Goal: Transaction & Acquisition: Purchase product/service

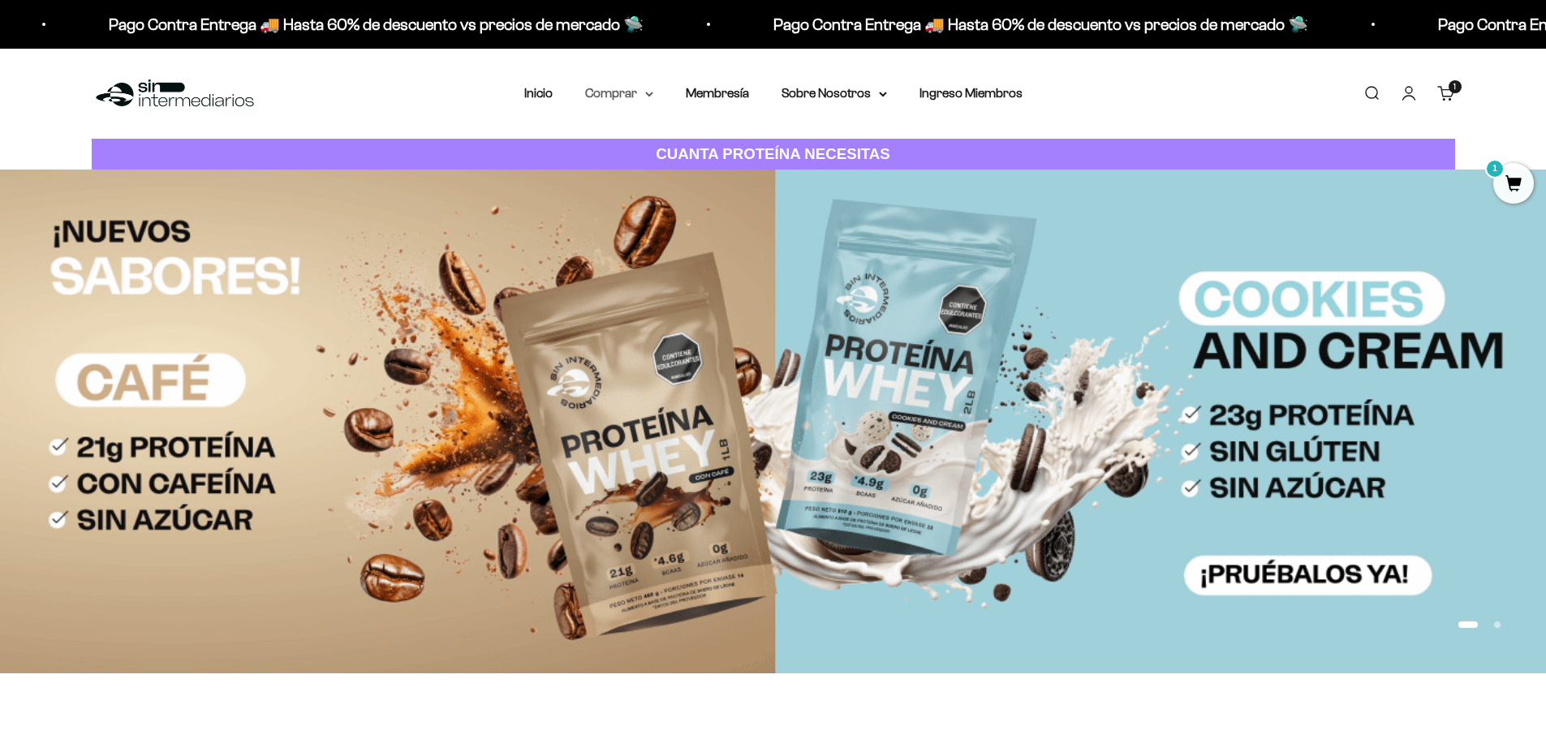
click at [648, 93] on icon at bounding box center [649, 95] width 8 height 6
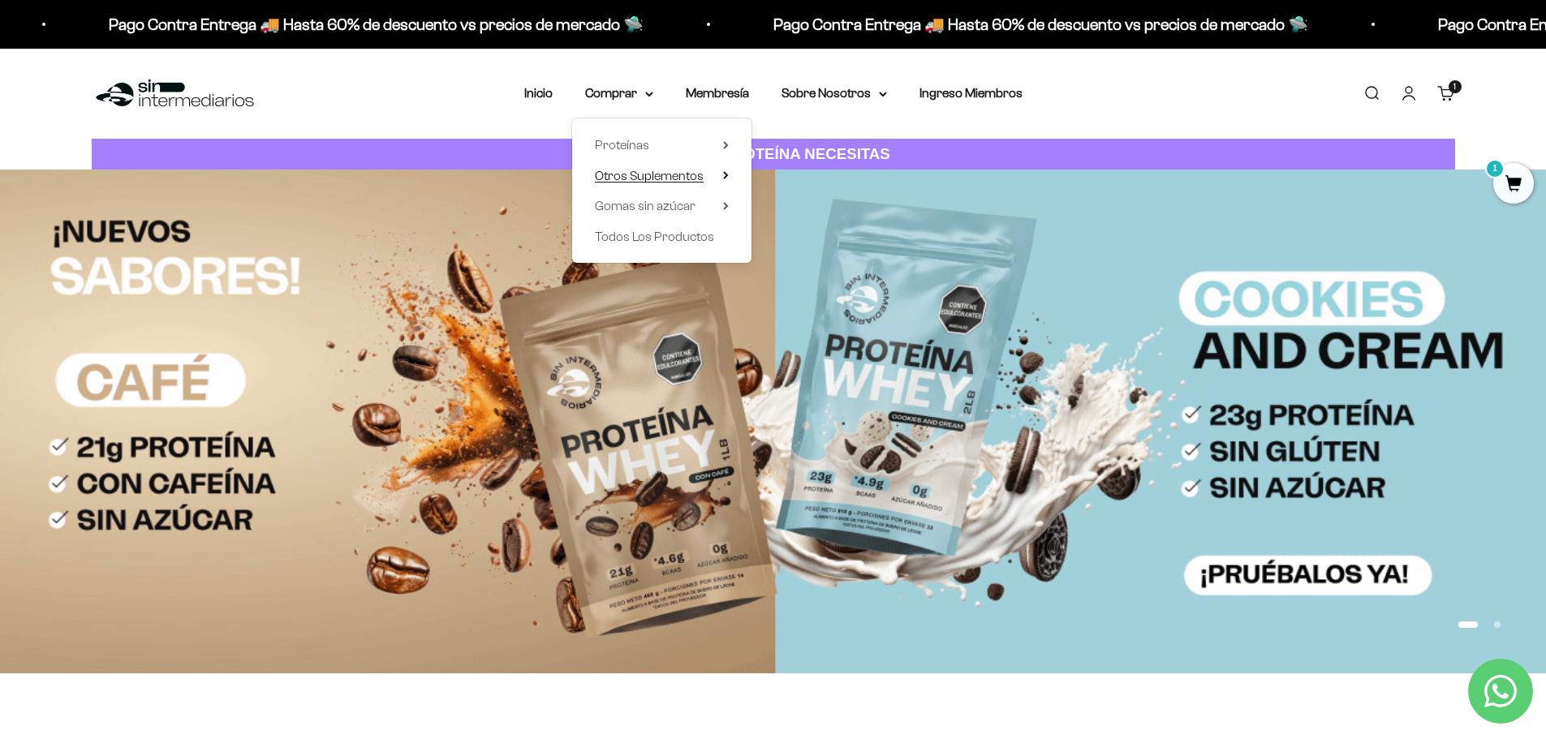
click at [724, 173] on icon at bounding box center [726, 175] width 6 height 8
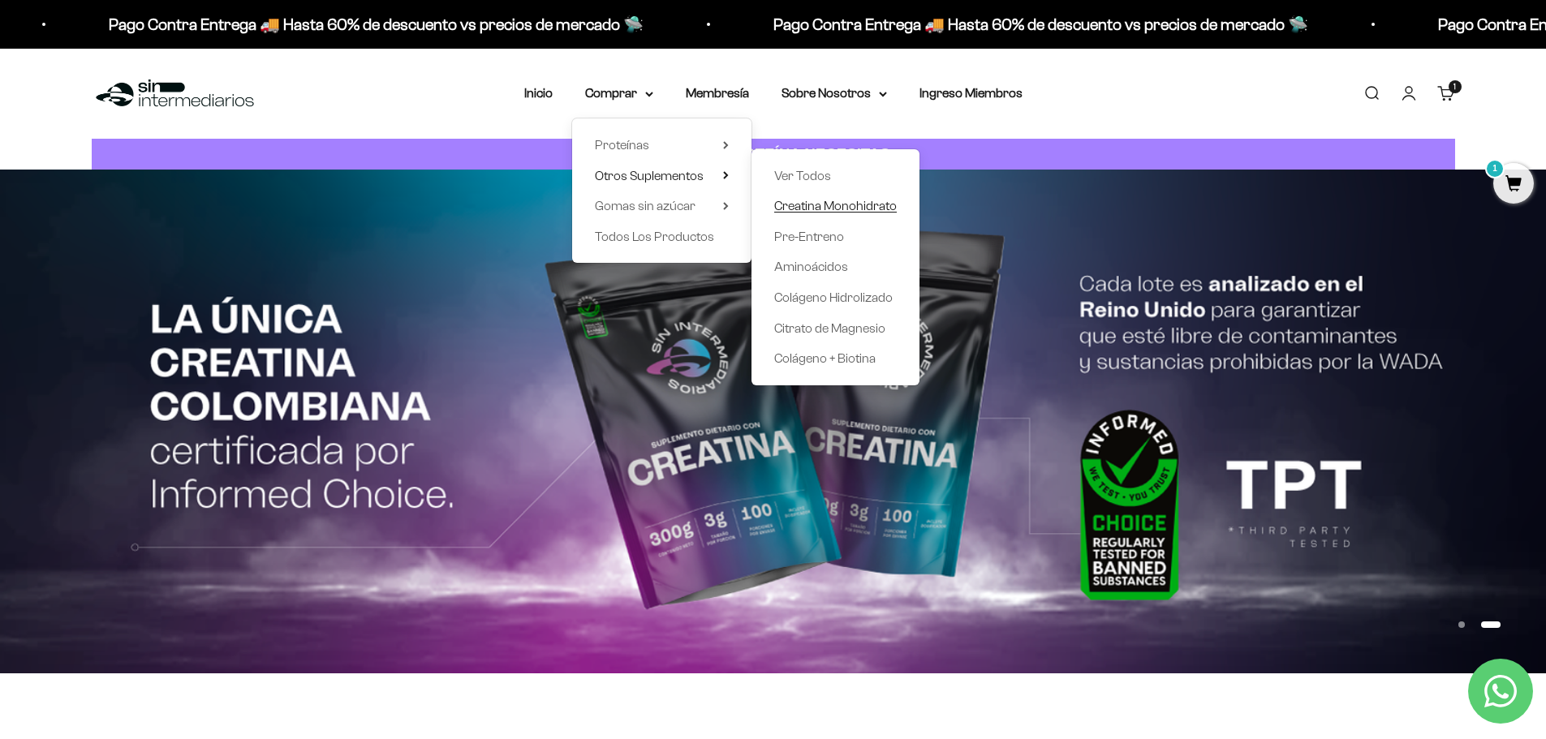
click at [808, 202] on span "Creatina Monohidrato" at bounding box center [835, 206] width 123 height 14
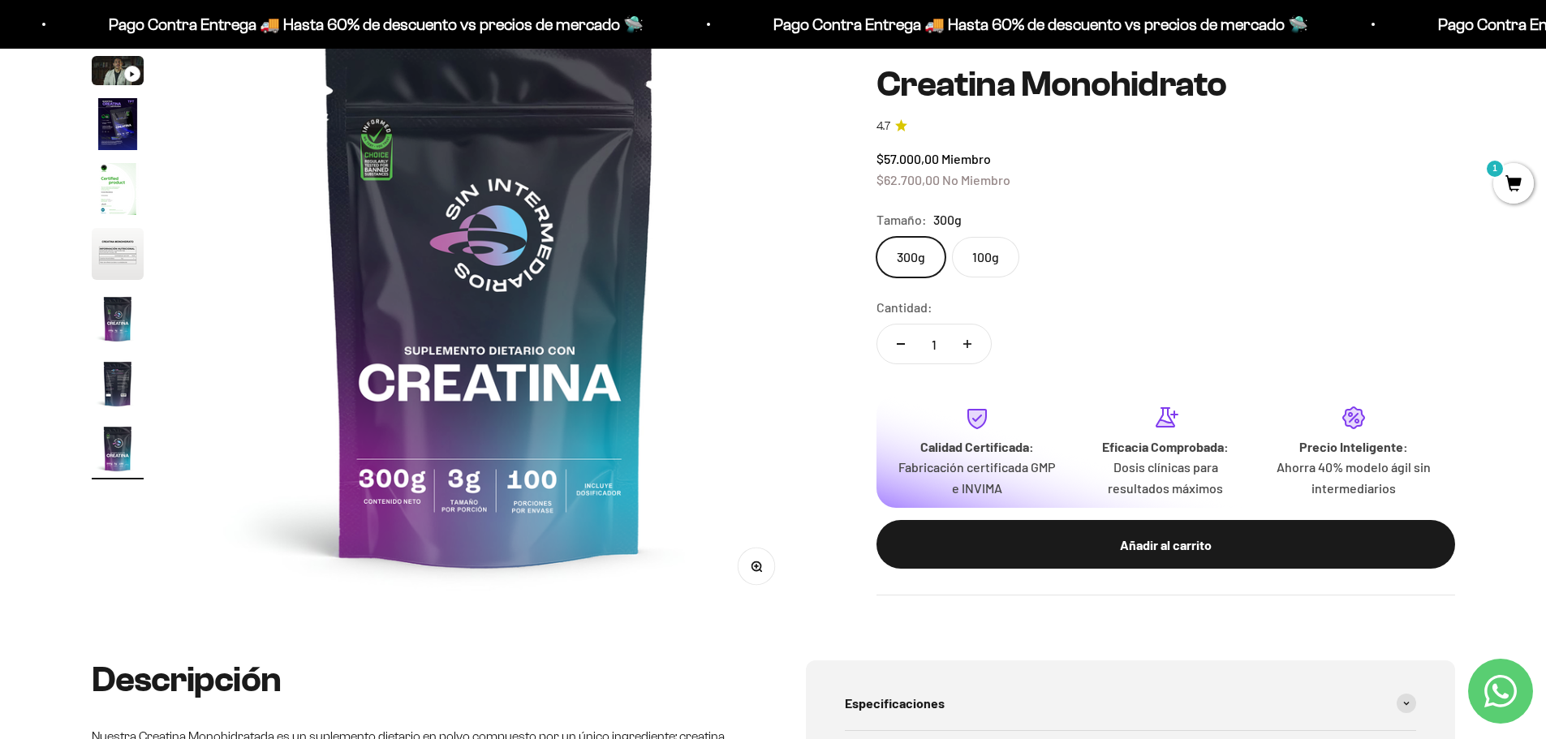
scroll to position [81, 0]
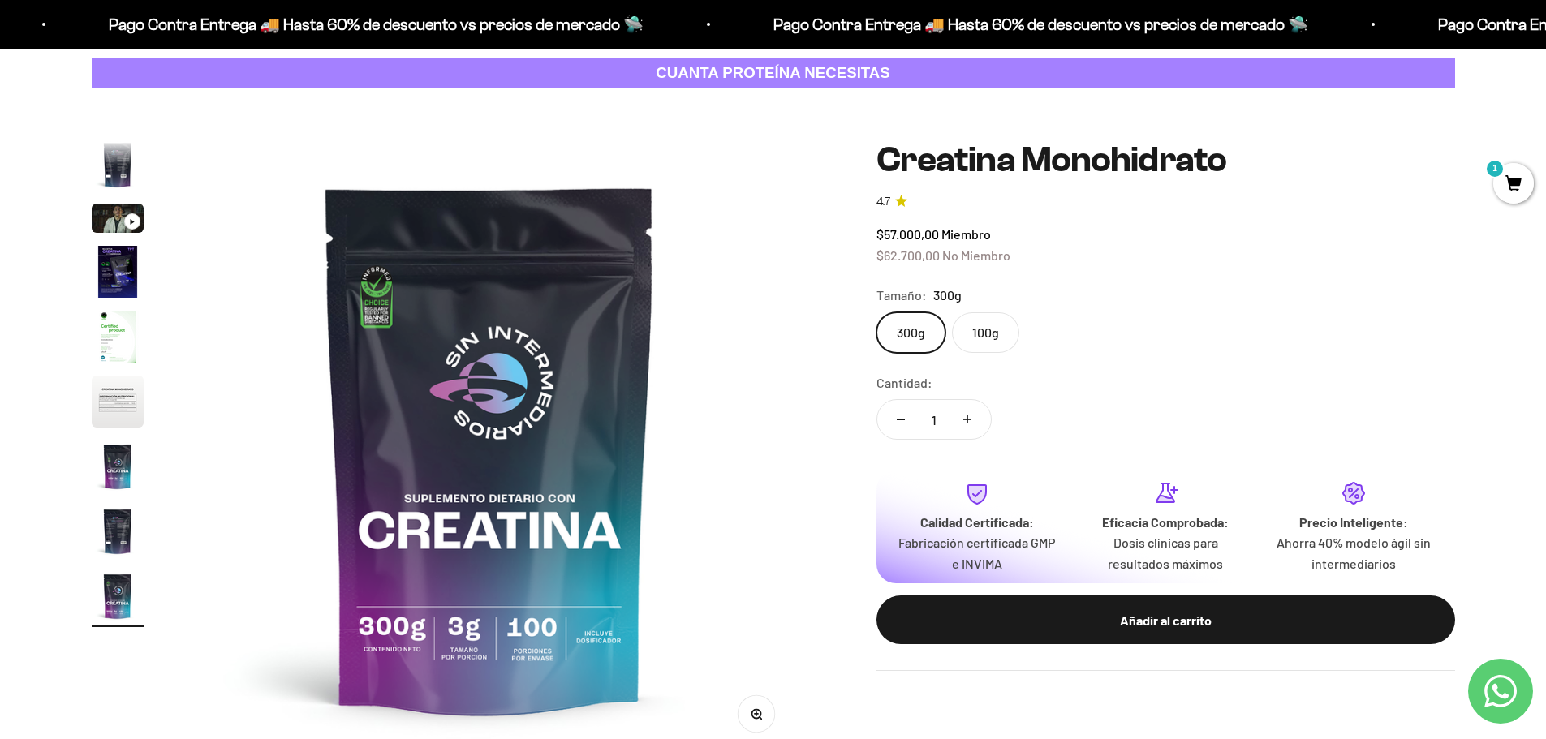
click at [408, 661] on img at bounding box center [490, 448] width 616 height 616
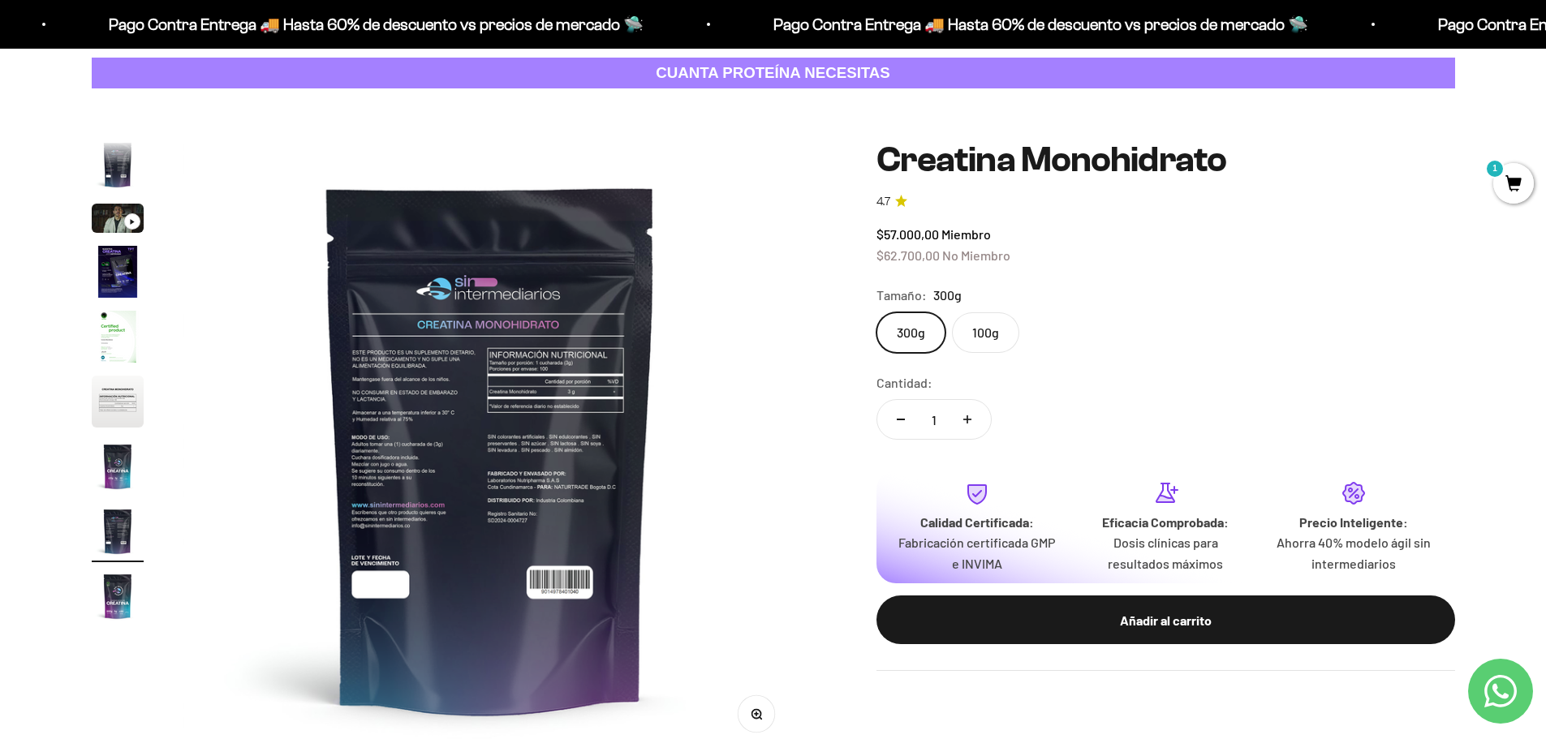
click at [712, 461] on img at bounding box center [491, 448] width 616 height 616
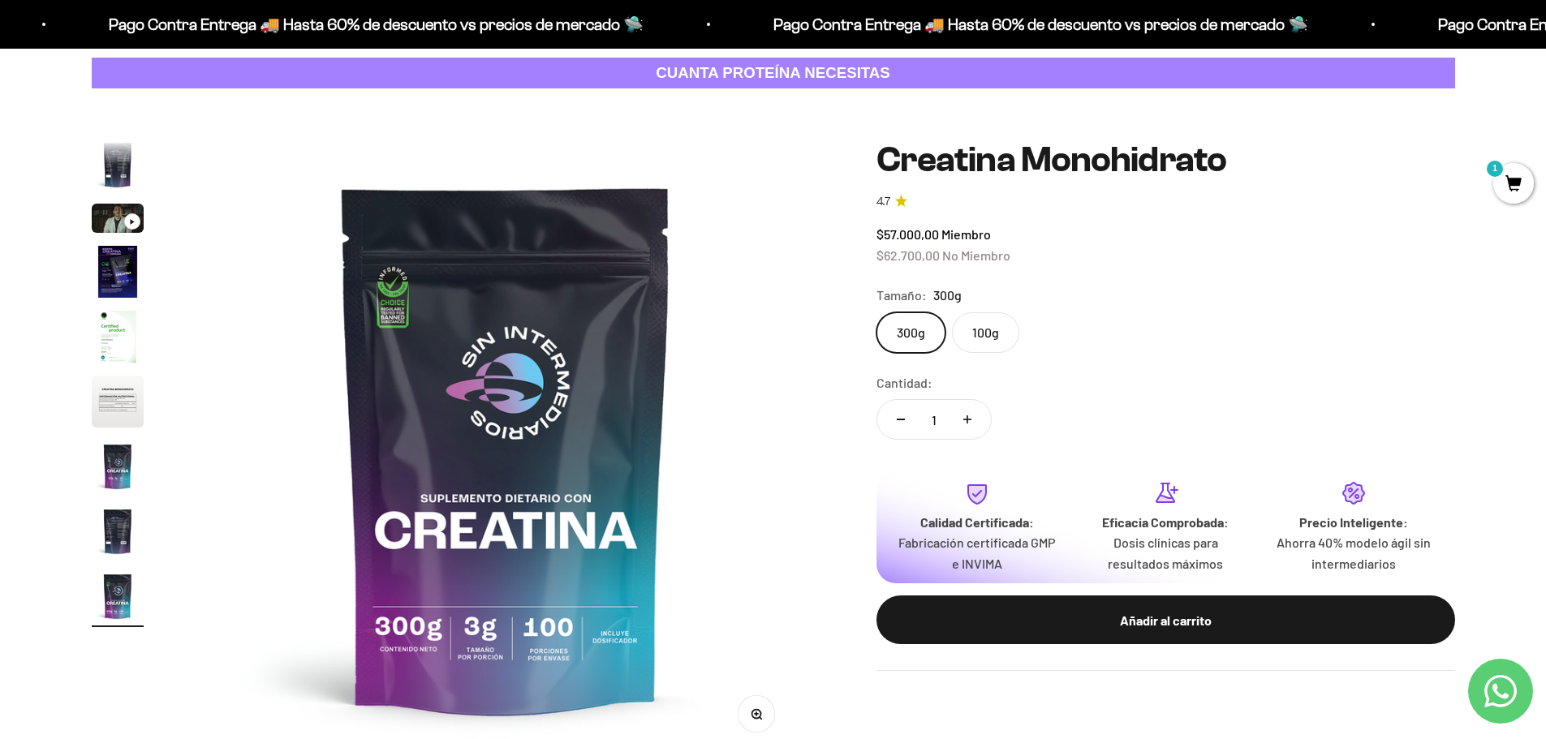
scroll to position [0, 5085]
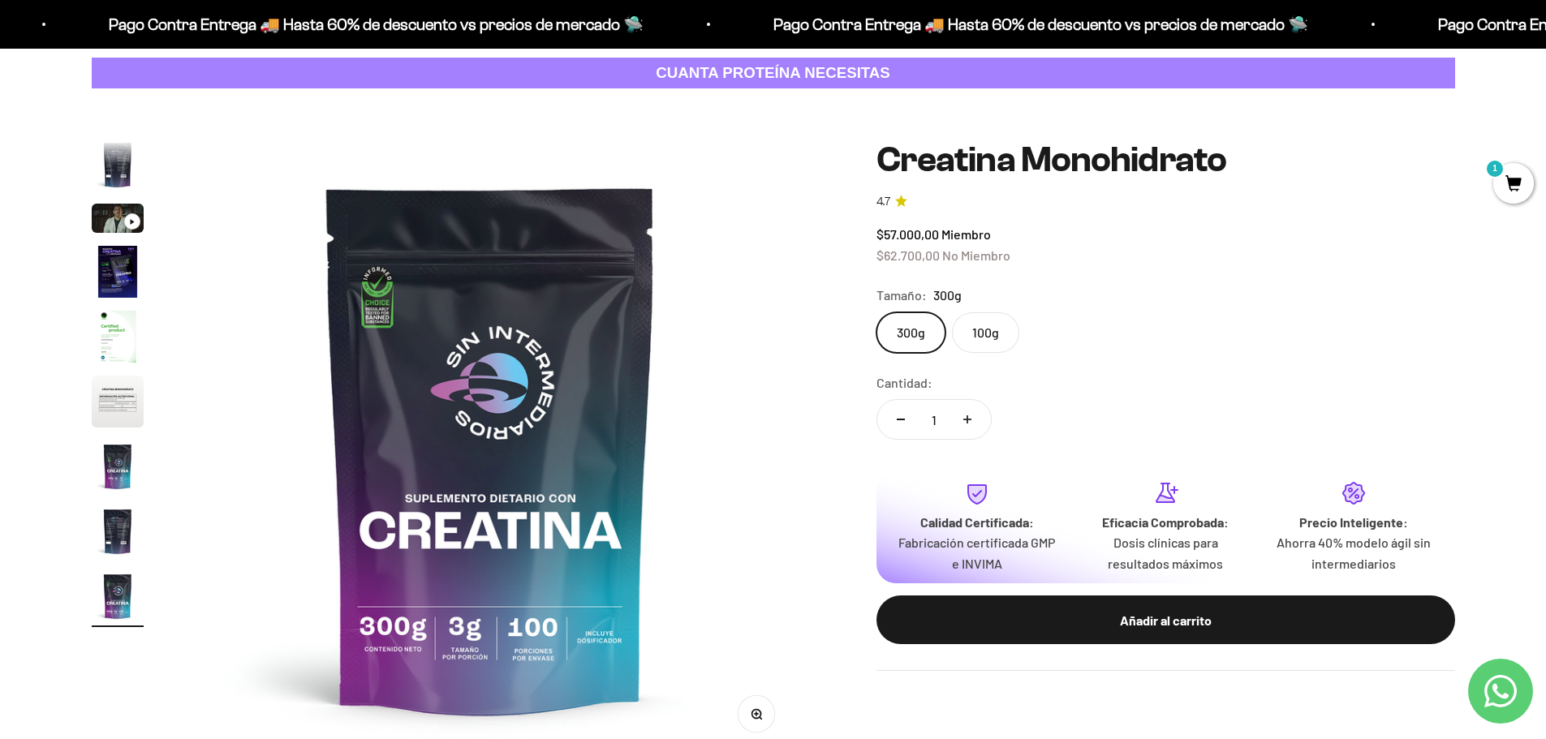
click at [105, 334] on img "Ir al artículo 5" at bounding box center [118, 337] width 52 height 52
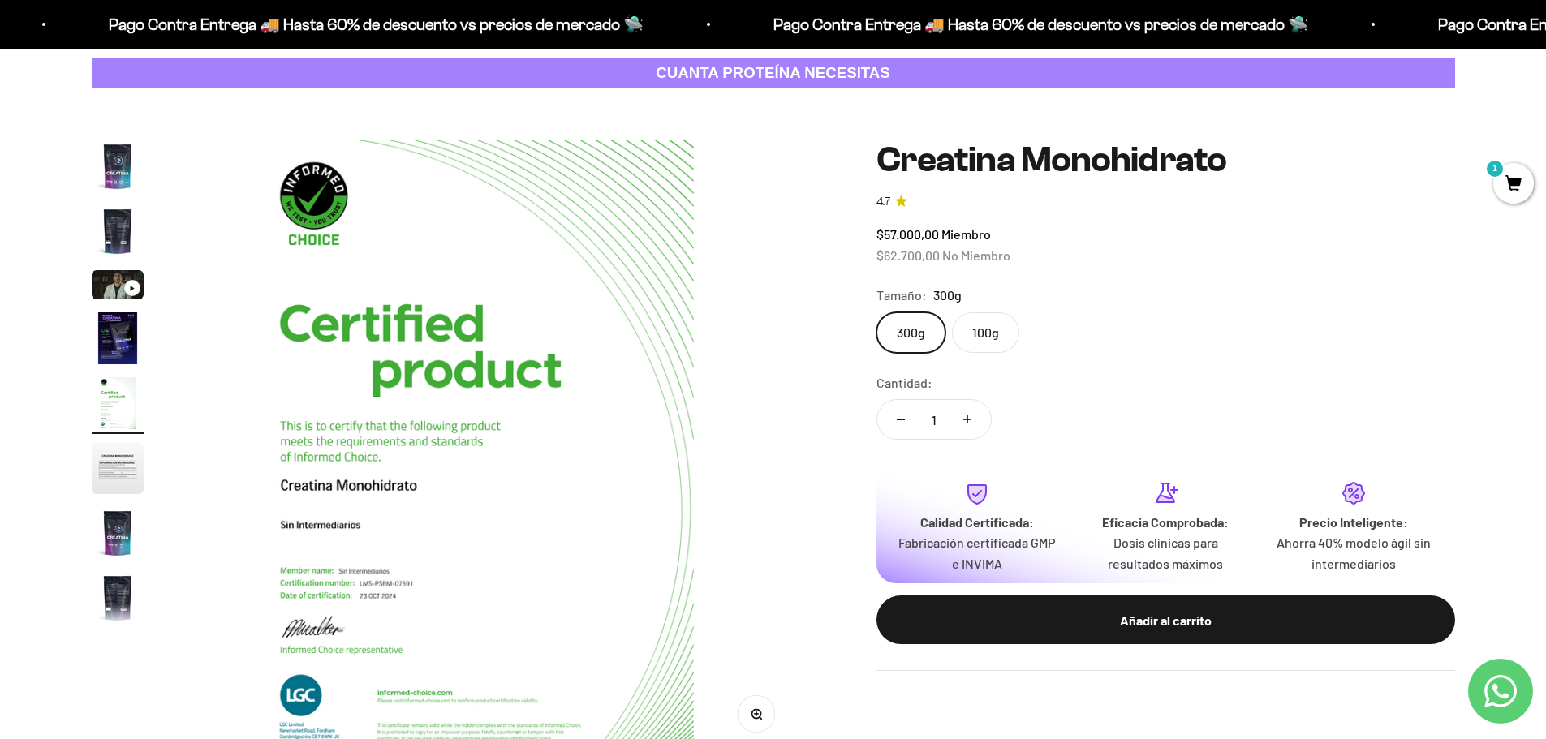
scroll to position [0, 2543]
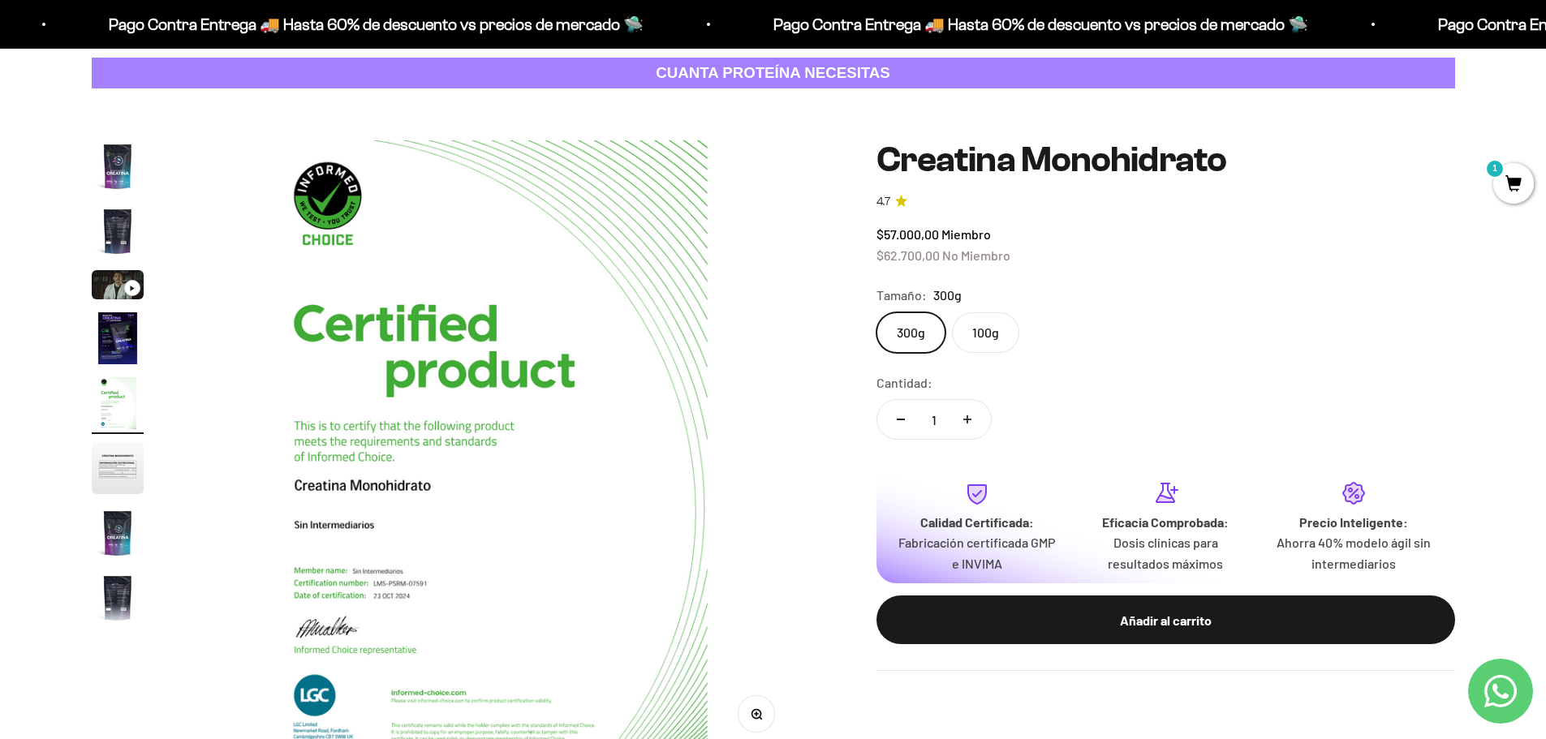
click at [108, 458] on img "Ir al artículo 6" at bounding box center [118, 468] width 52 height 52
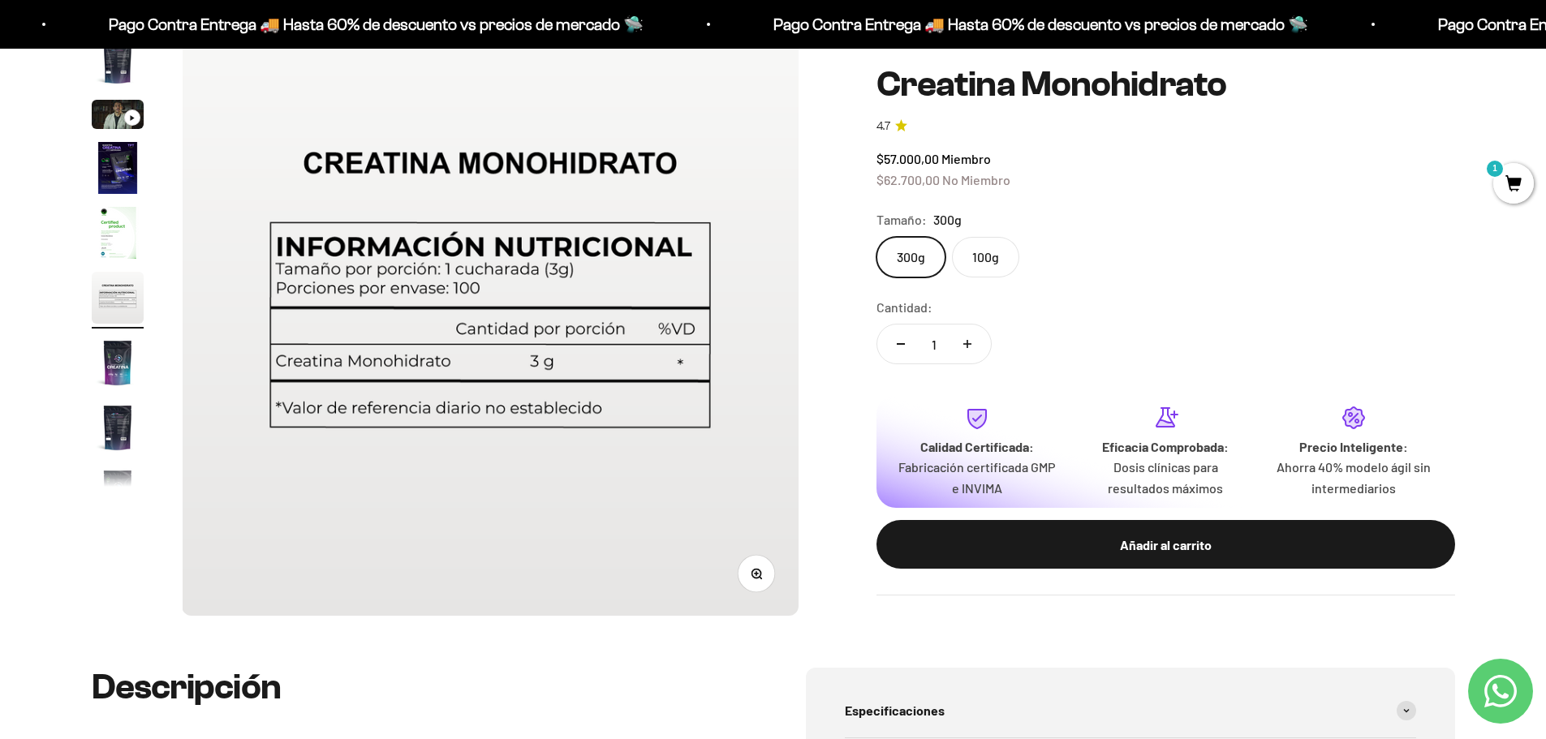
scroll to position [243, 0]
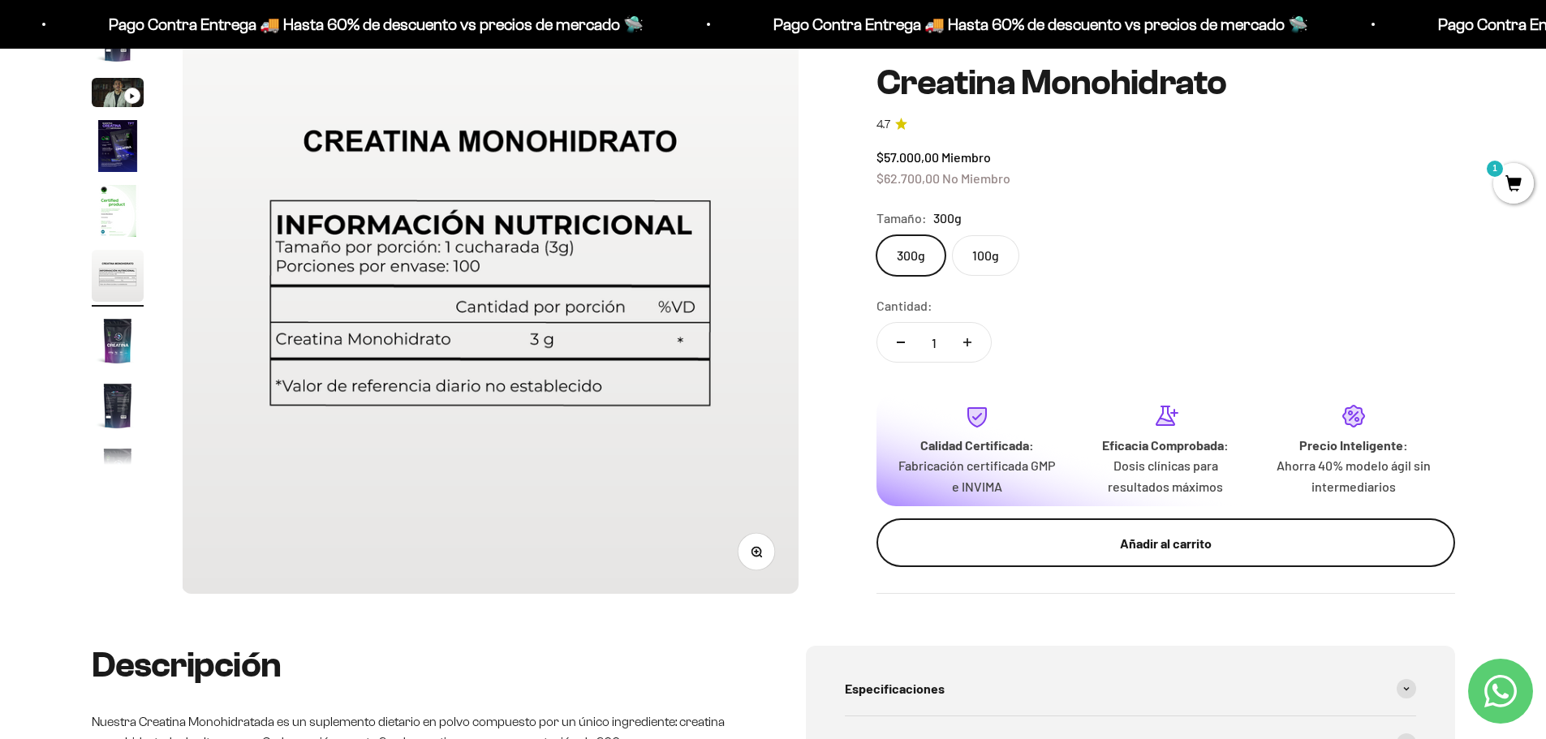
click at [1167, 551] on div "Añadir al carrito" at bounding box center [1166, 543] width 514 height 21
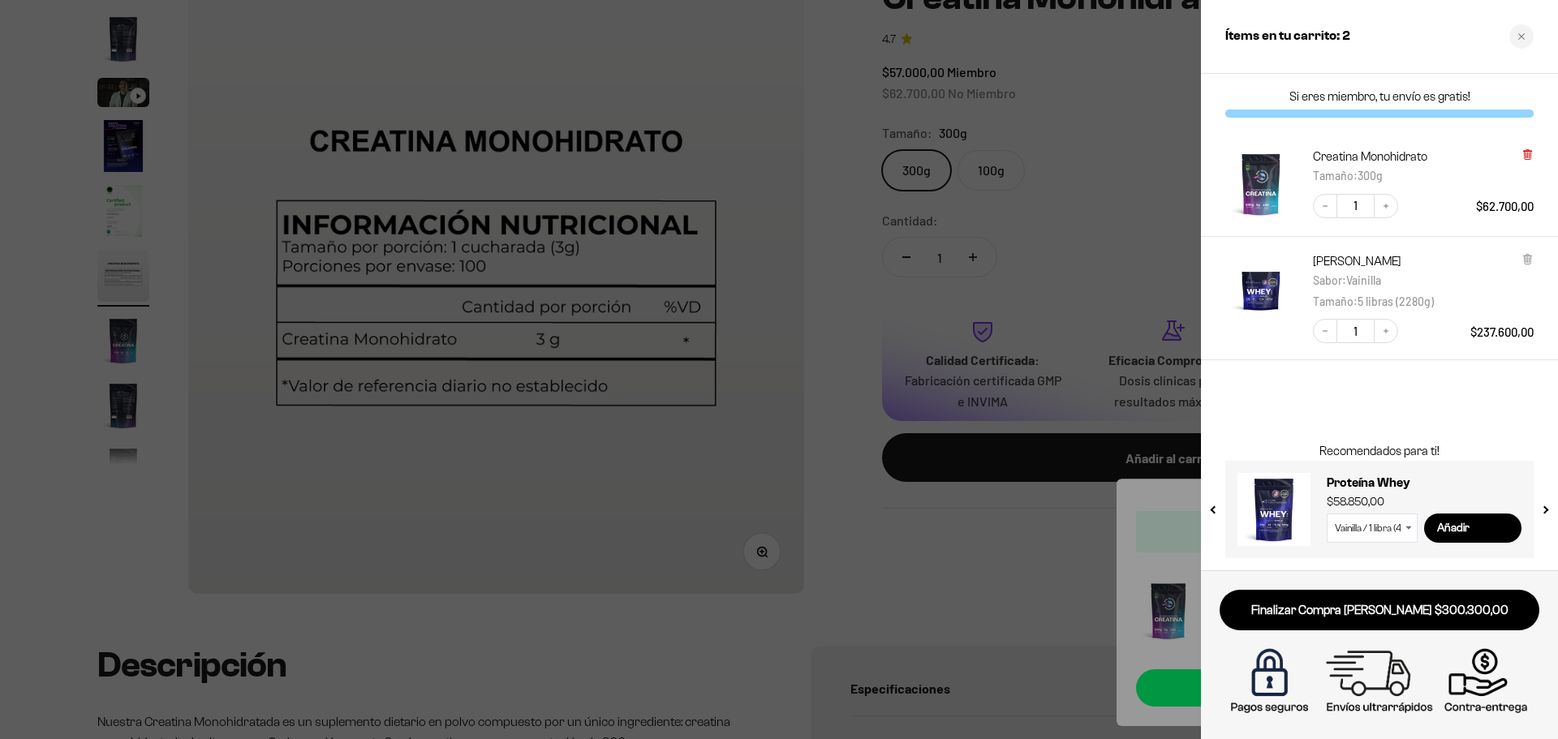
click at [1527, 156] on icon at bounding box center [1527, 155] width 6 height 8
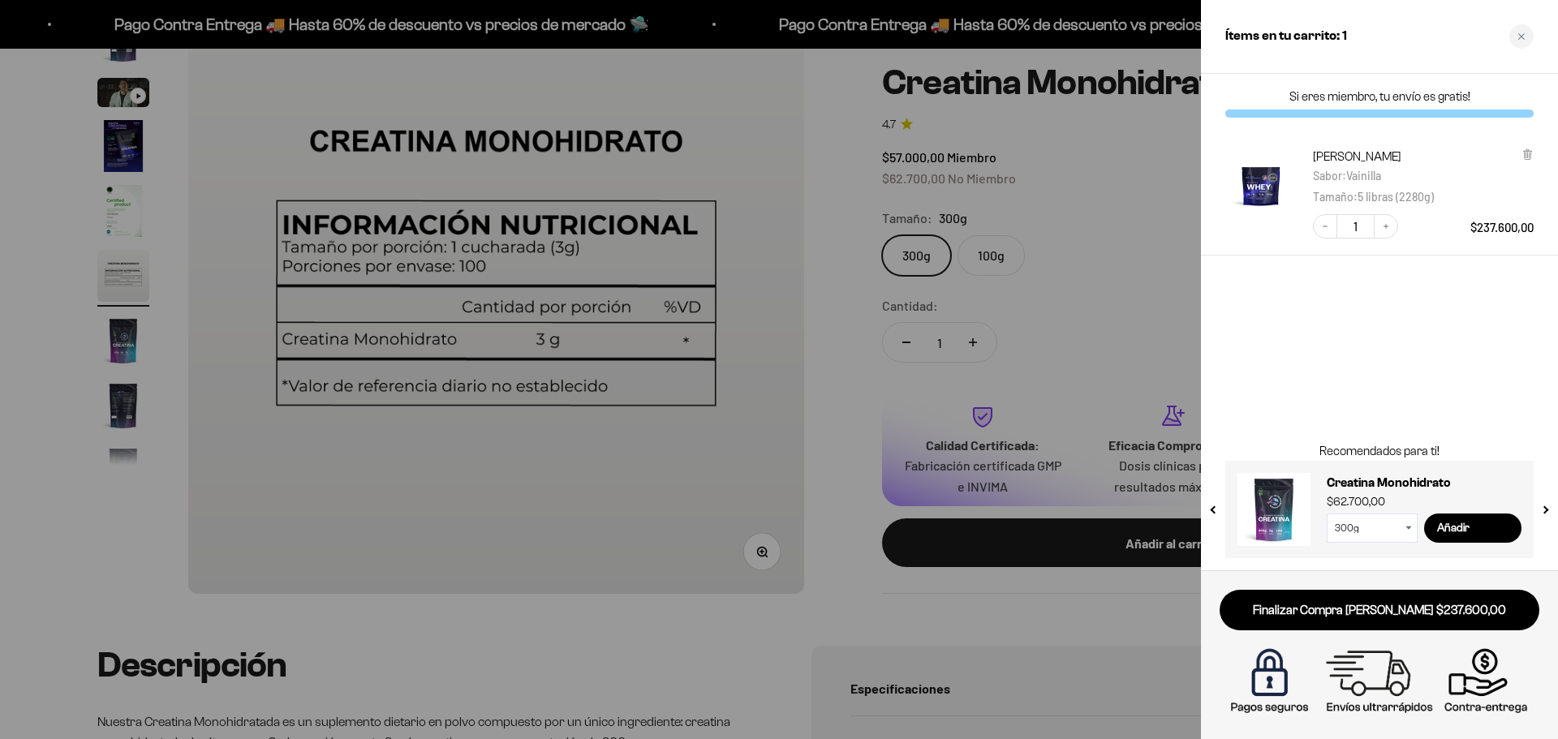
click at [1103, 299] on div at bounding box center [779, 369] width 1558 height 739
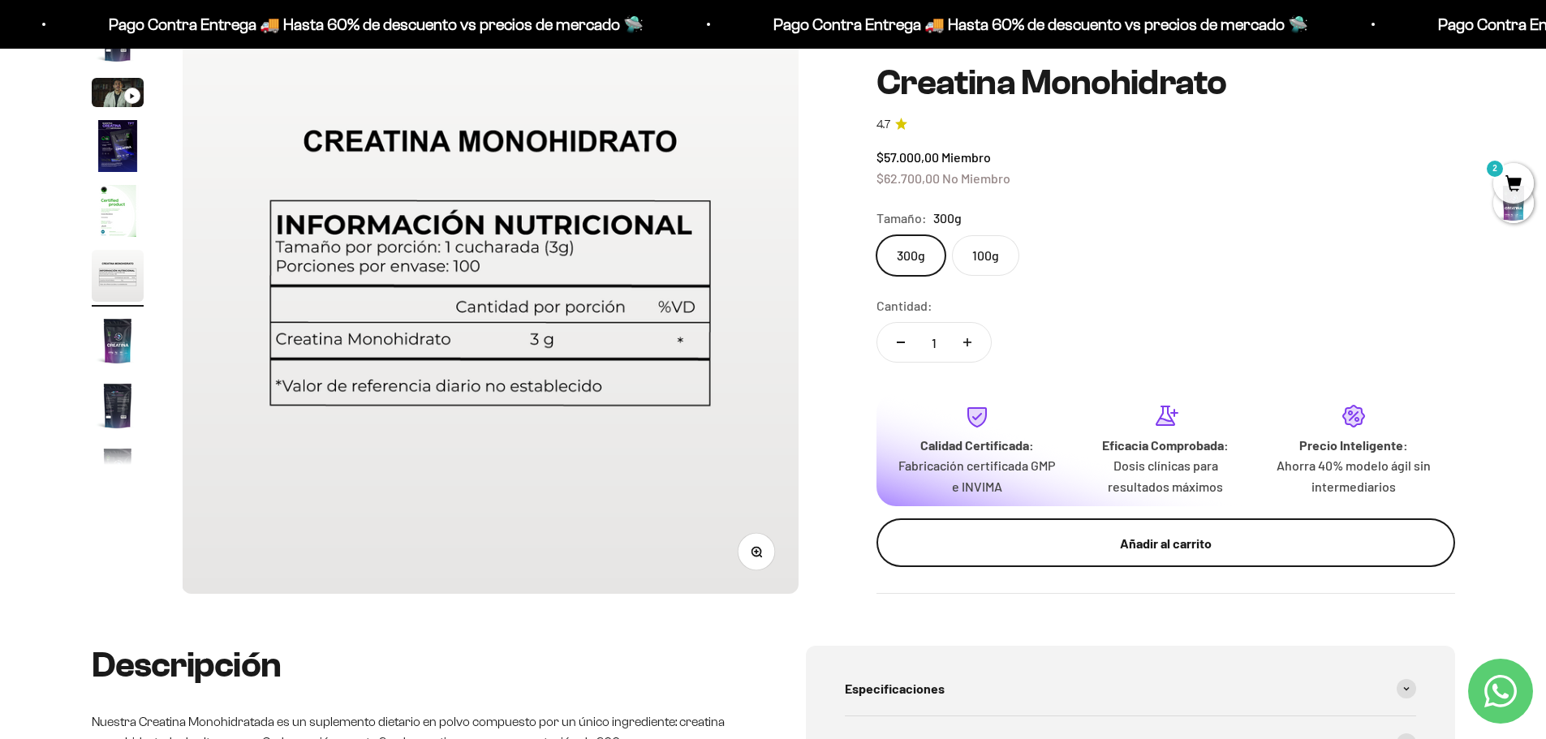
click at [1123, 541] on div "Añadir al carrito" at bounding box center [1166, 543] width 514 height 21
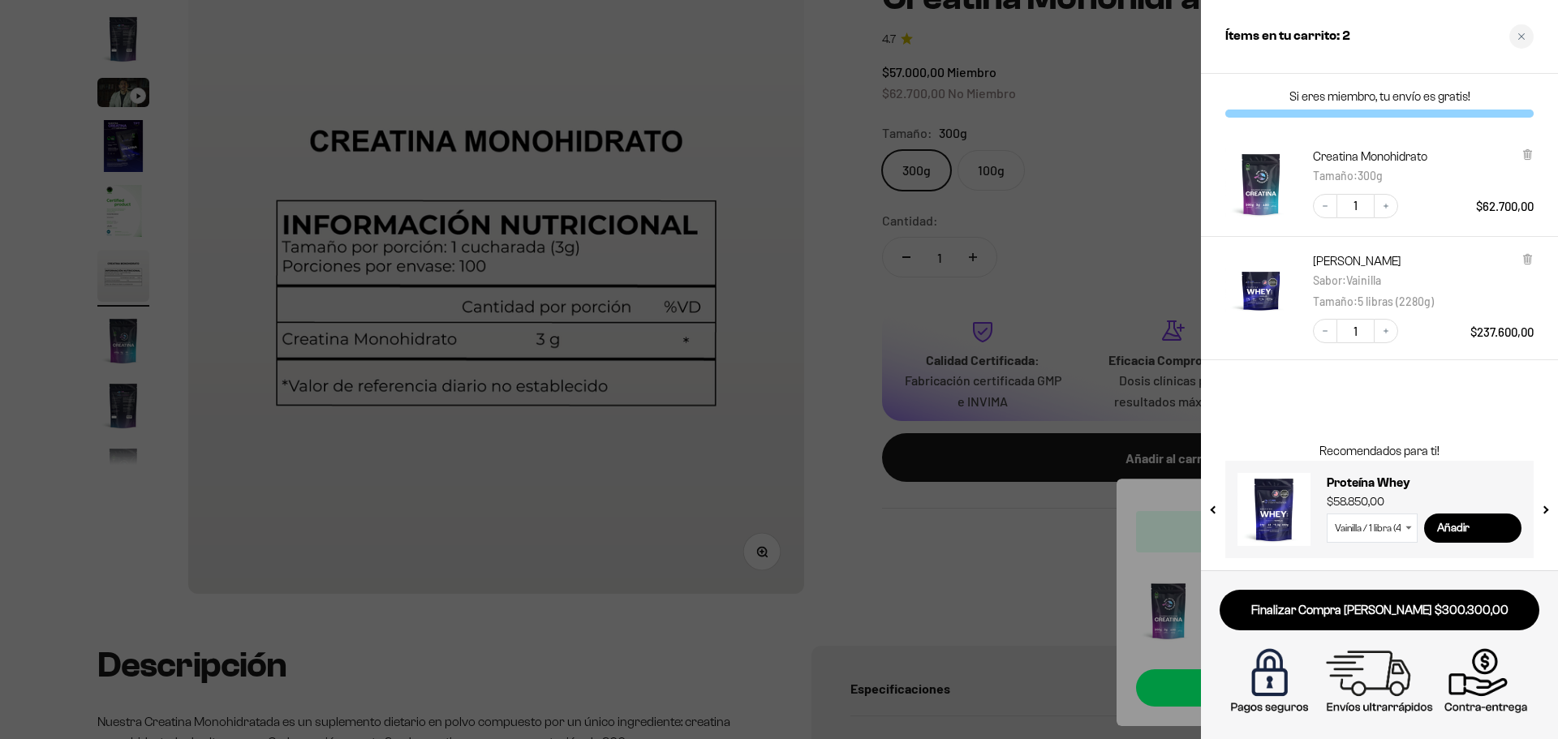
click at [847, 272] on div at bounding box center [779, 369] width 1558 height 739
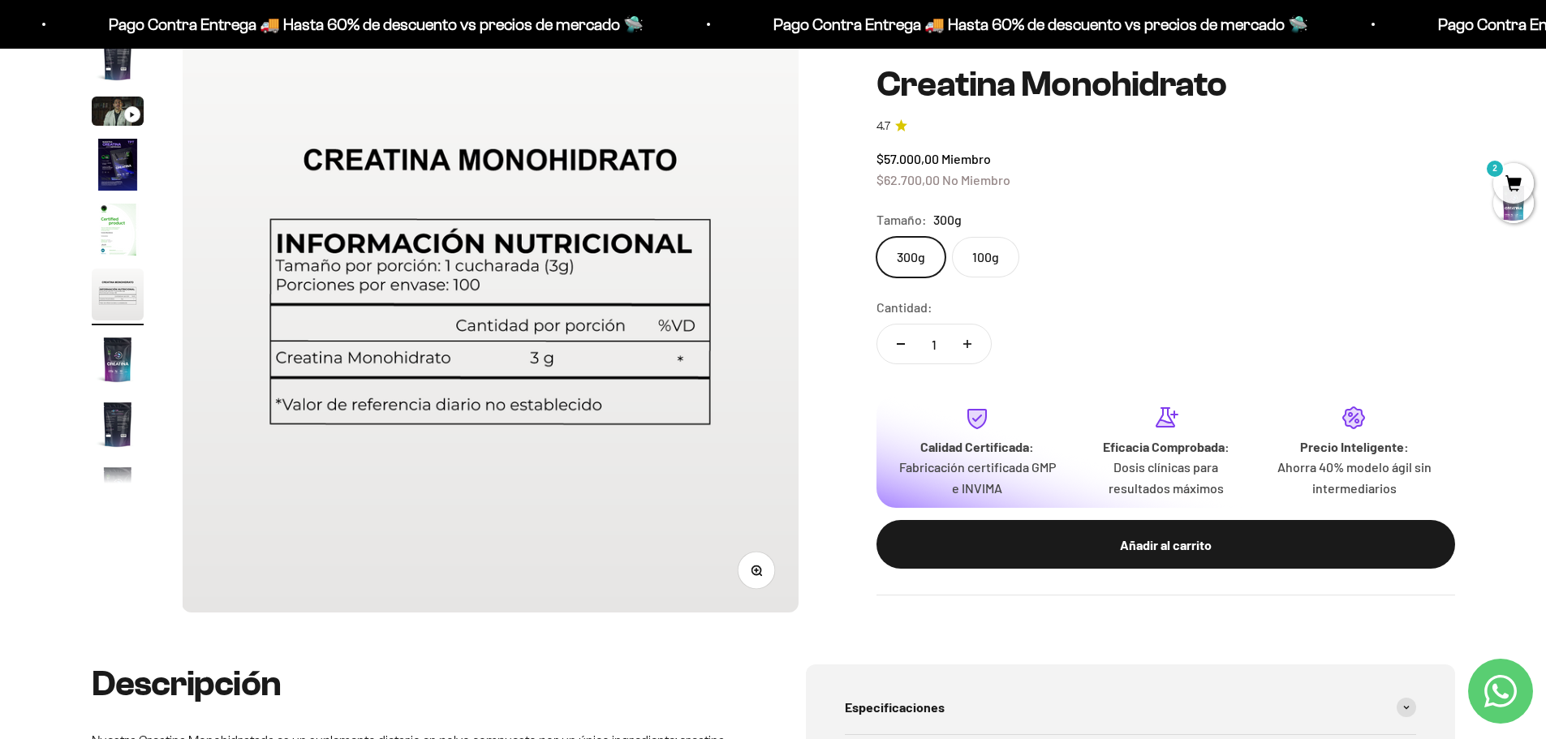
scroll to position [0, 0]
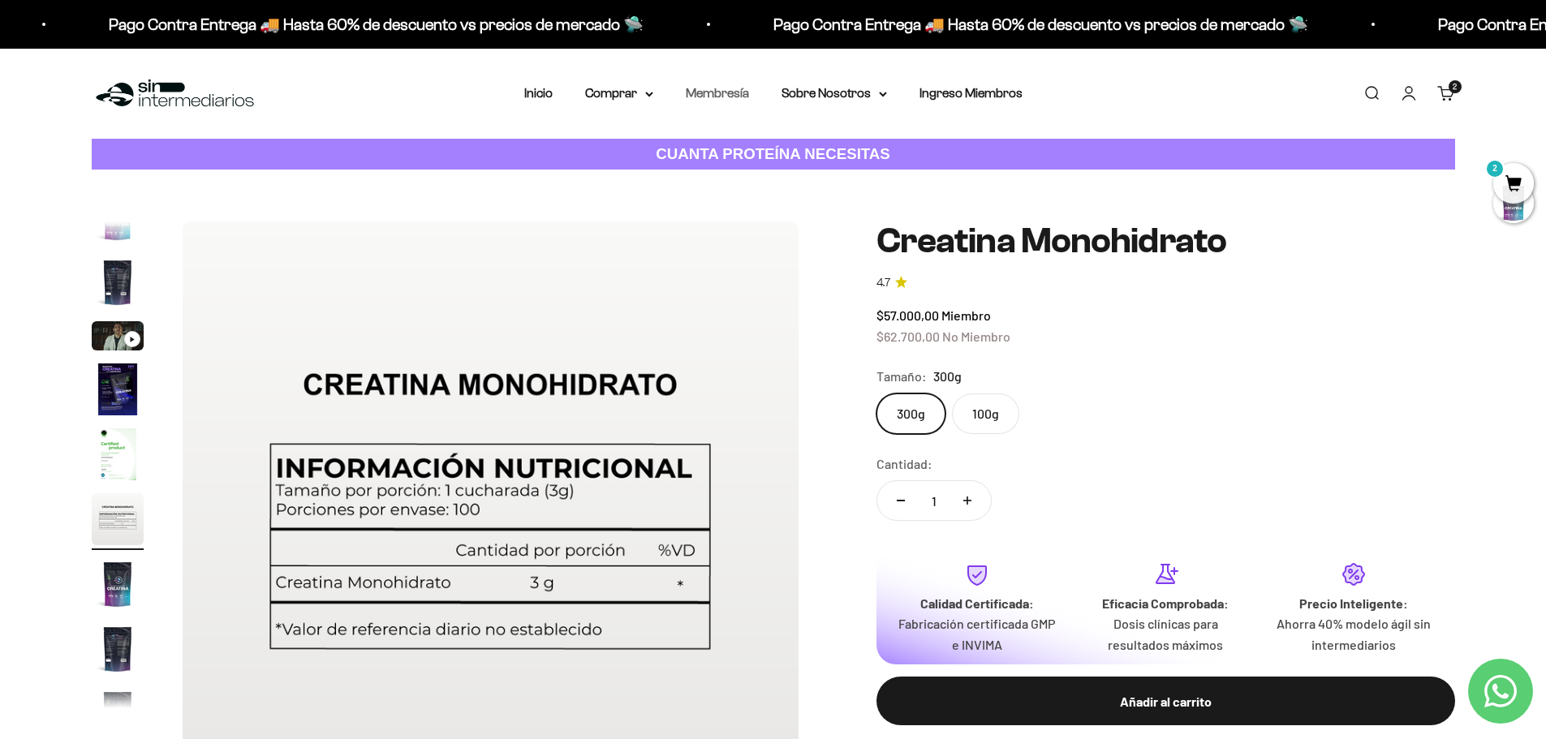
click at [713, 95] on link "Membresía" at bounding box center [717, 93] width 63 height 14
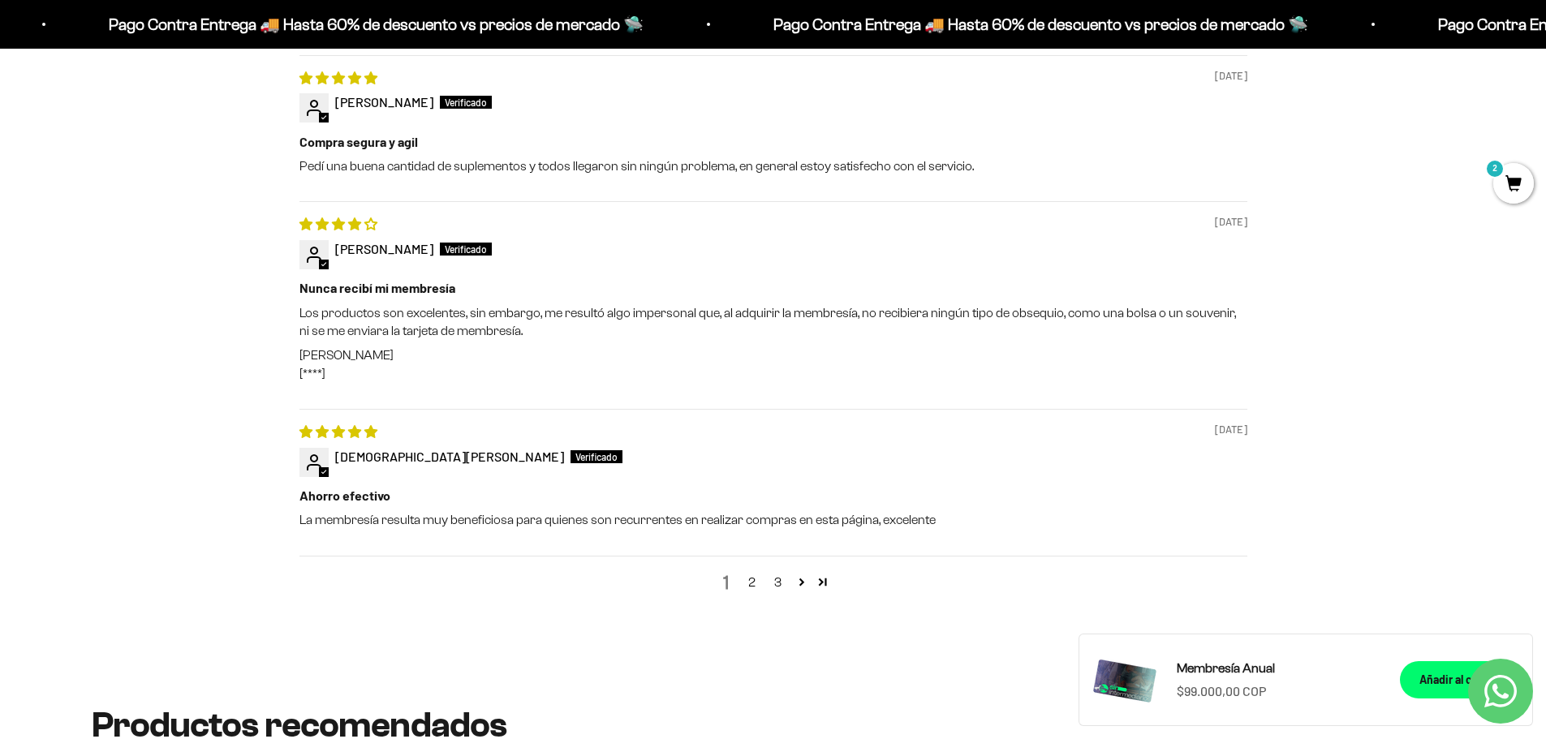
scroll to position [2110, 0]
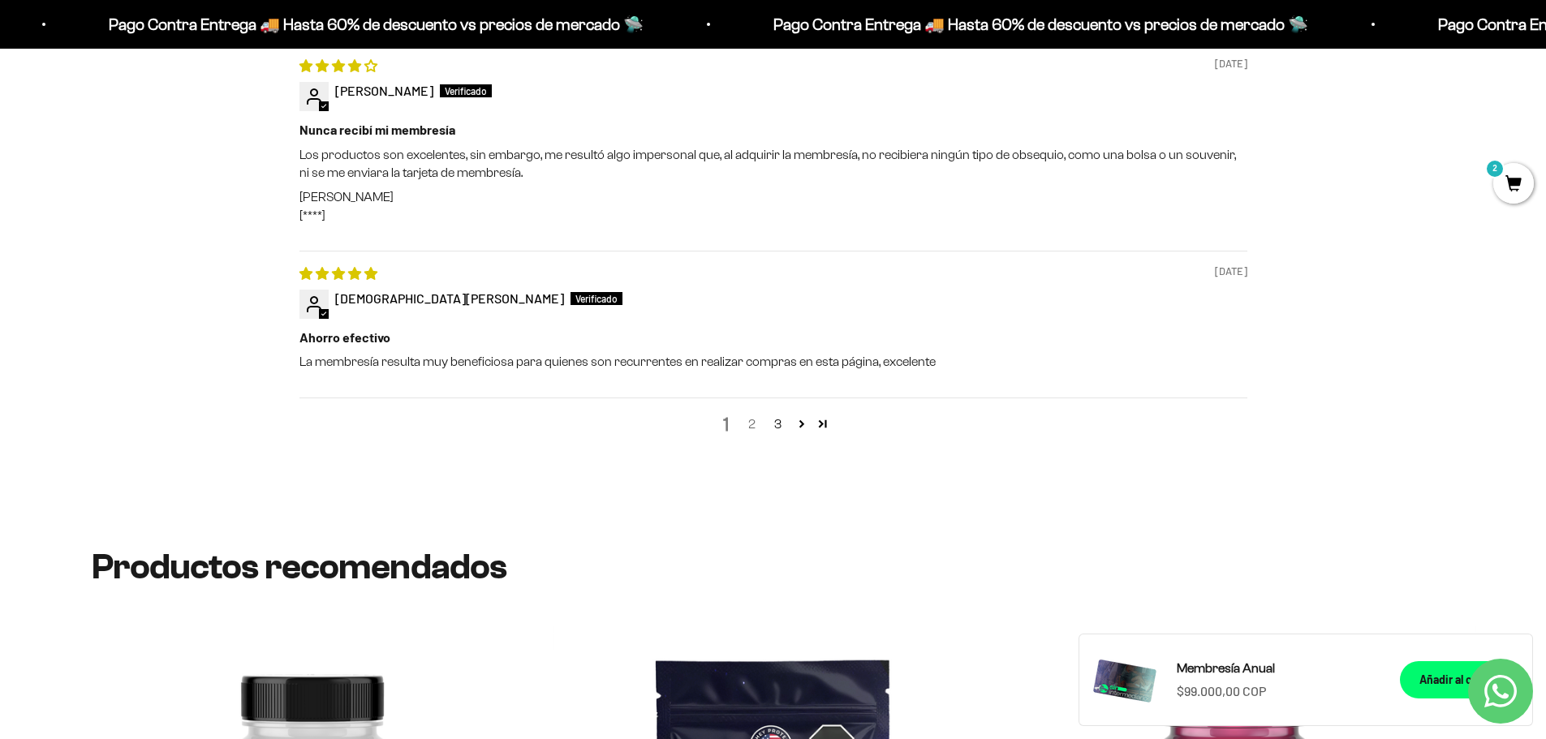
click at [743, 424] on link "2" at bounding box center [752, 424] width 26 height 19
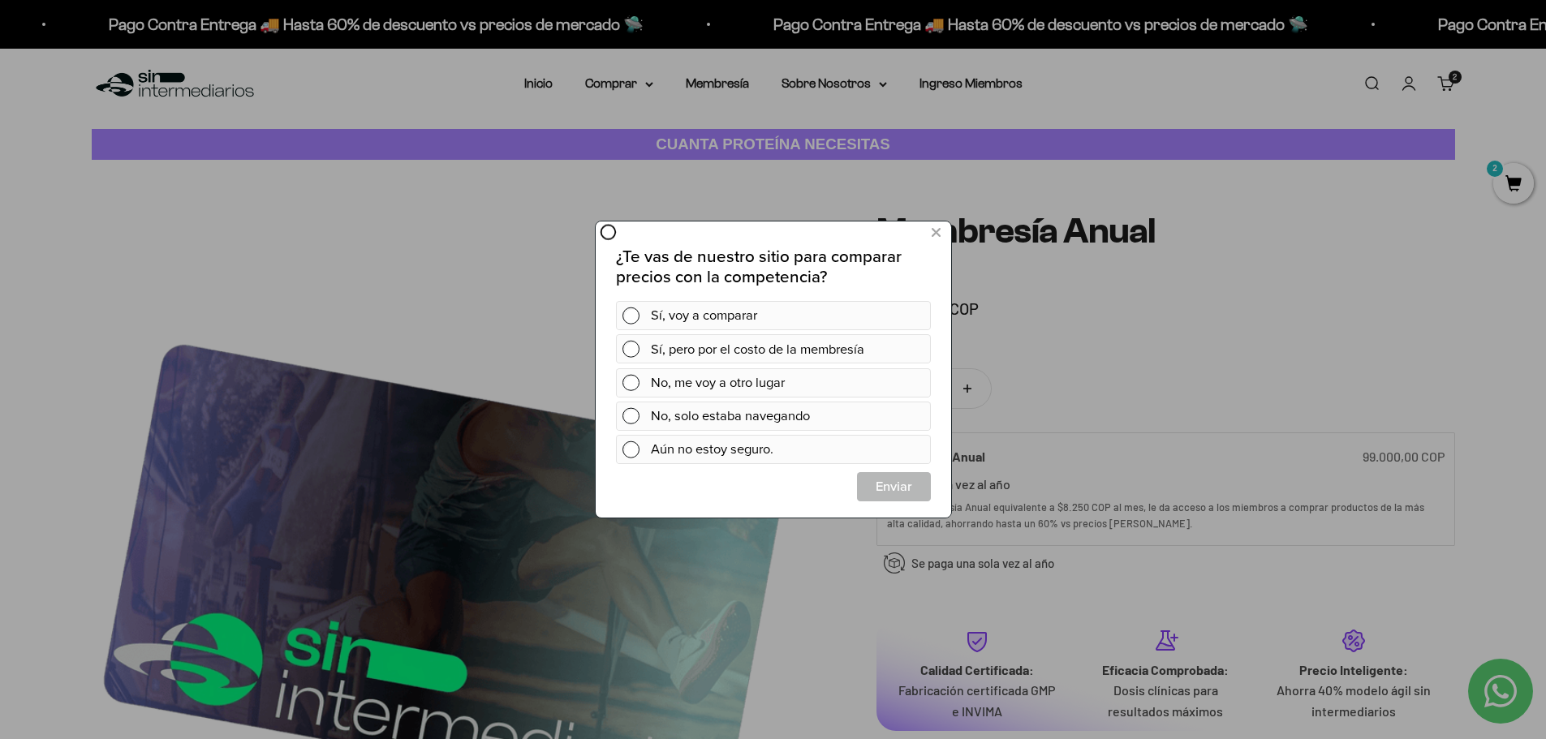
scroll to position [0, 0]
click at [635, 318] on span at bounding box center [630, 316] width 17 height 17
click at [894, 489] on span "Cerrar" at bounding box center [893, 486] width 72 height 29
